Goal: Information Seeking & Learning: Learn about a topic

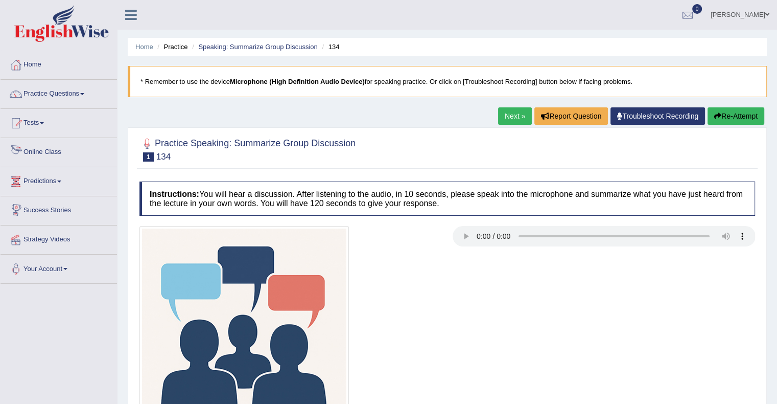
click at [39, 150] on link "Online Class" at bounding box center [59, 151] width 117 height 26
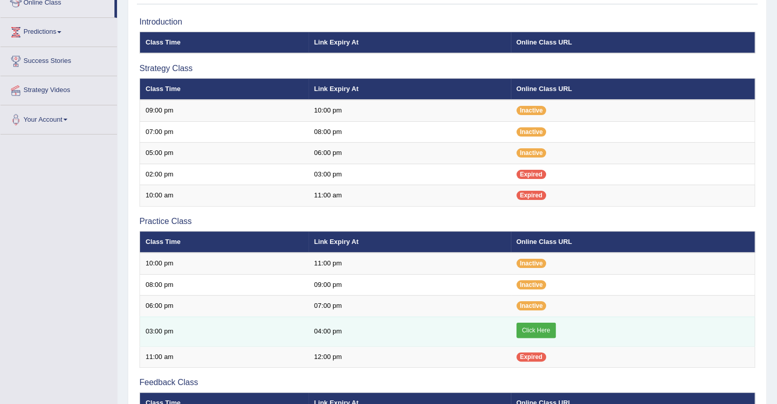
click at [528, 329] on link "Click Here" at bounding box center [536, 329] width 39 height 15
click at [525, 323] on link "Click Here" at bounding box center [536, 329] width 39 height 15
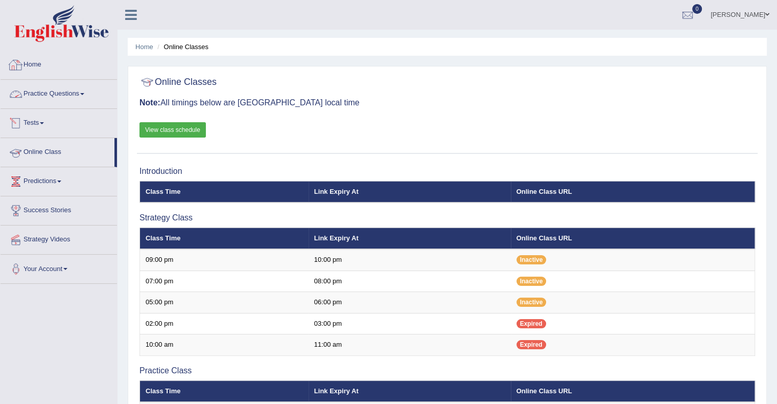
click at [36, 67] on link "Home" at bounding box center [59, 64] width 117 height 26
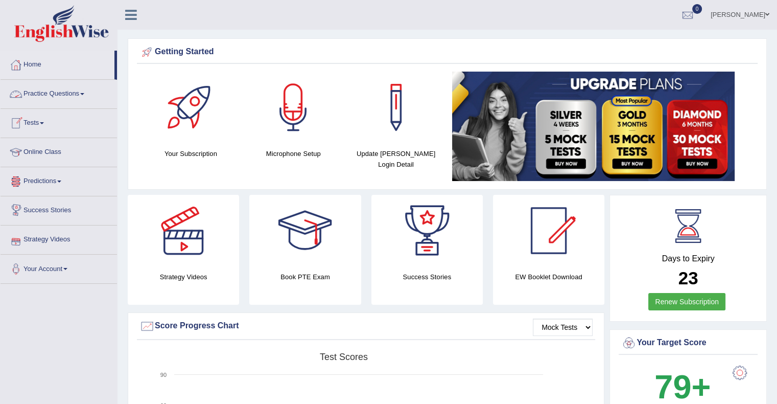
click at [85, 96] on link "Practice Questions" at bounding box center [59, 93] width 117 height 26
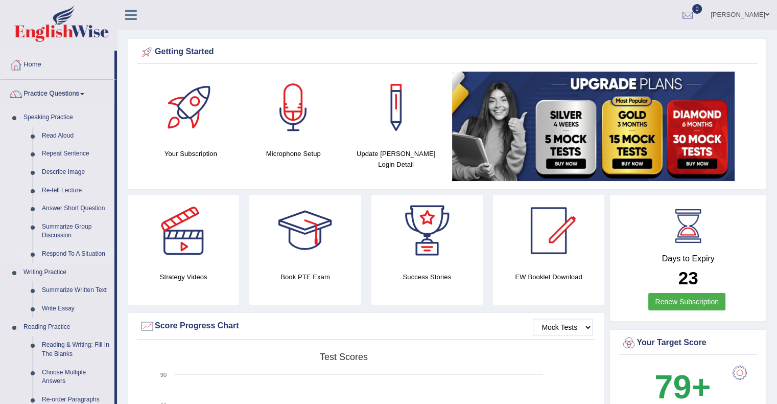
click at [70, 255] on link "Respond To A Situation" at bounding box center [75, 254] width 77 height 18
click at [70, 255] on ul "Speaking Practice Read Aloud Repeat Sentence Describe Image Re-tell Lecture Ans…" at bounding box center [58, 381] width 114 height 546
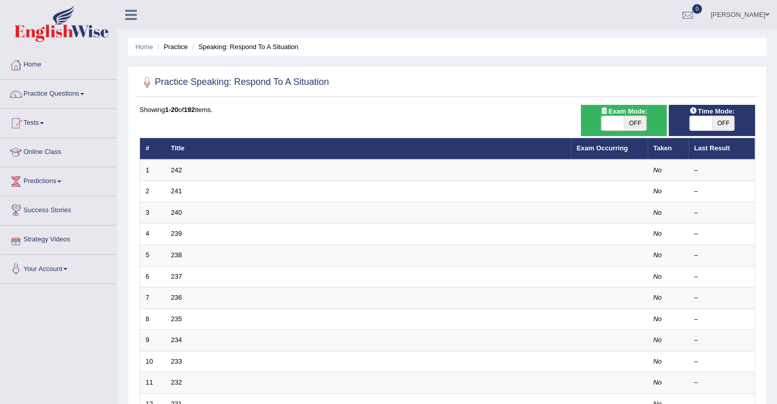
click at [176, 173] on td "242" at bounding box center [369, 169] width 406 height 21
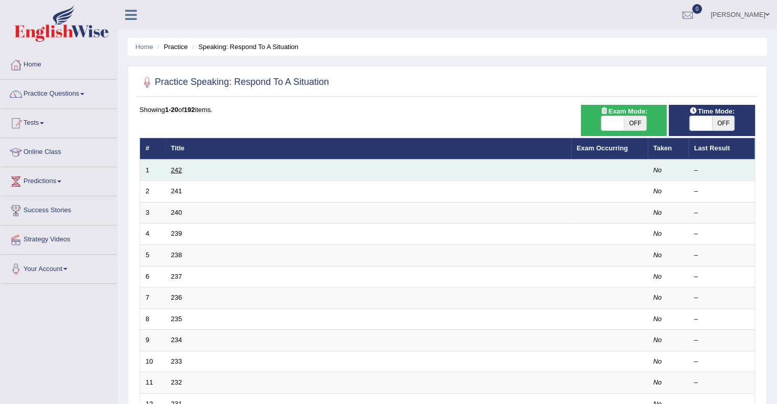
click at [176, 172] on link "242" at bounding box center [176, 170] width 11 height 8
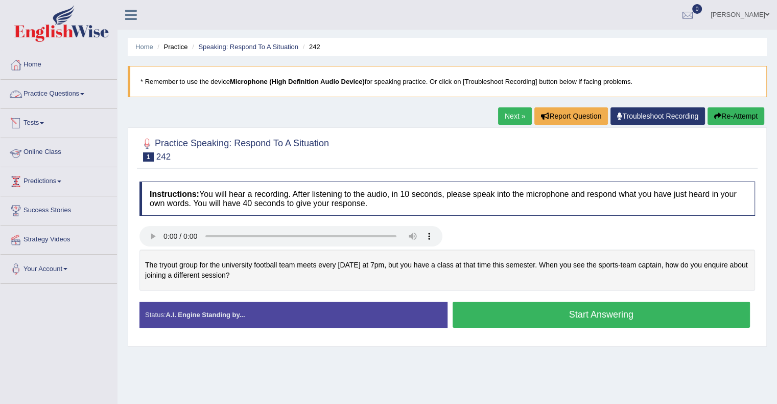
click at [76, 103] on link "Practice Questions" at bounding box center [59, 93] width 117 height 26
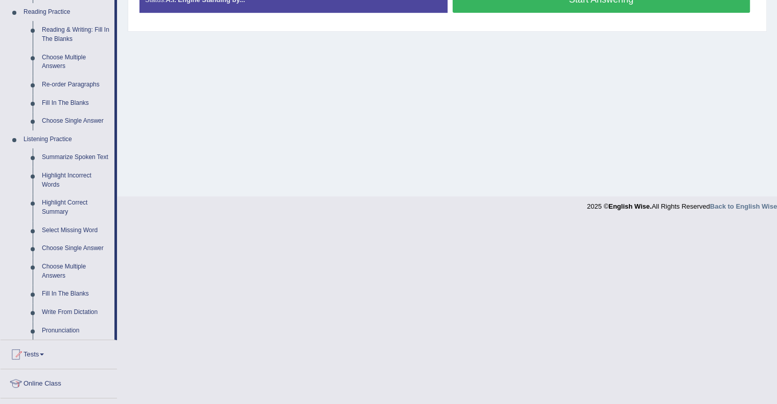
scroll to position [425, 0]
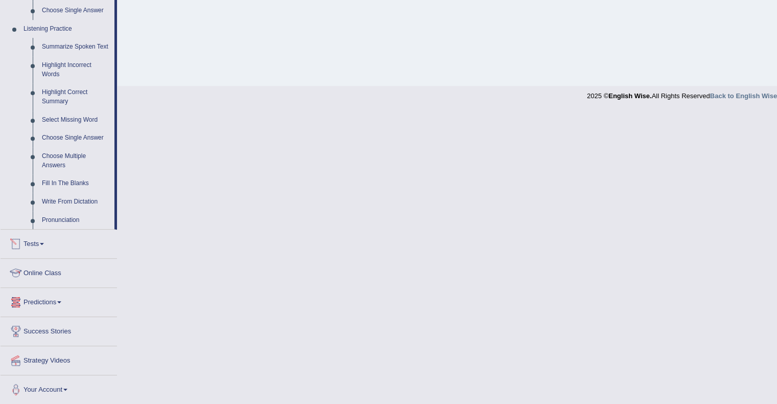
click at [41, 279] on link "Online Class" at bounding box center [59, 272] width 117 height 26
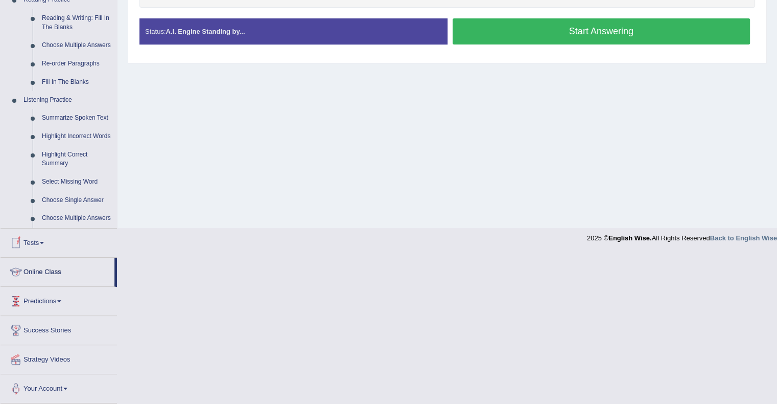
scroll to position [197, 0]
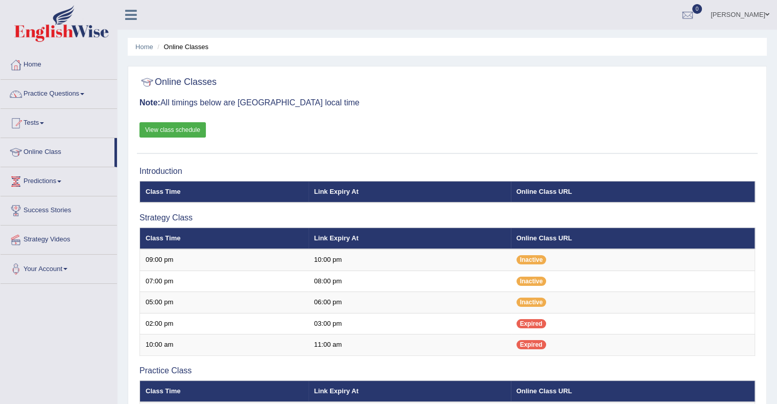
click at [177, 128] on link "View class schedule" at bounding box center [173, 129] width 66 height 15
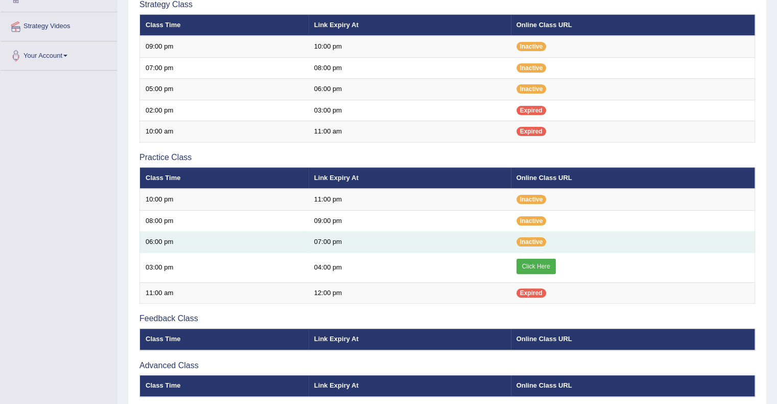
scroll to position [213, 0]
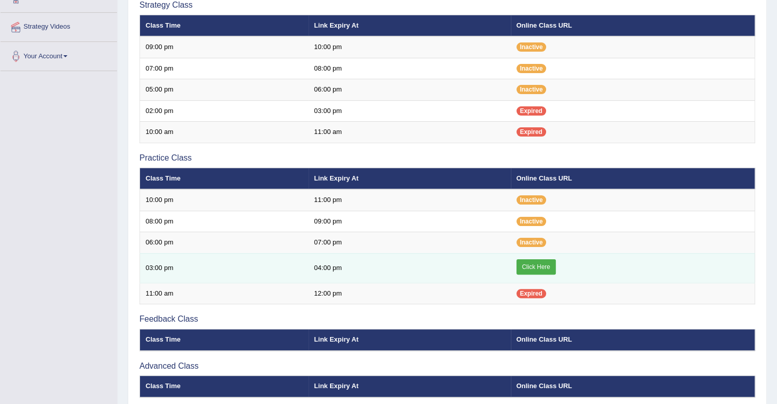
click at [540, 263] on link "Click Here" at bounding box center [536, 266] width 39 height 15
